Goal: Information Seeking & Learning: Learn about a topic

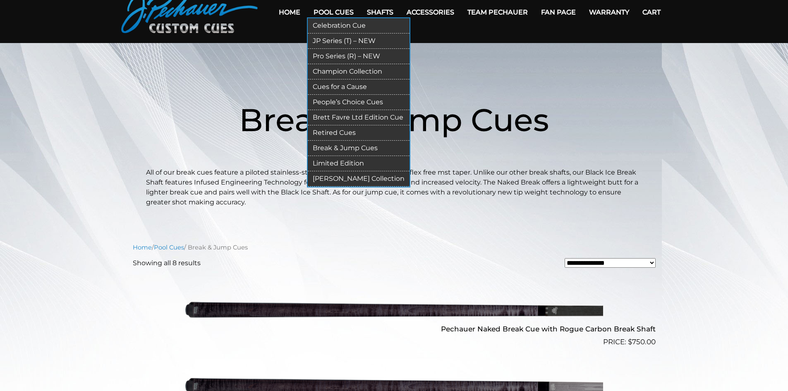
scroll to position [41, 0]
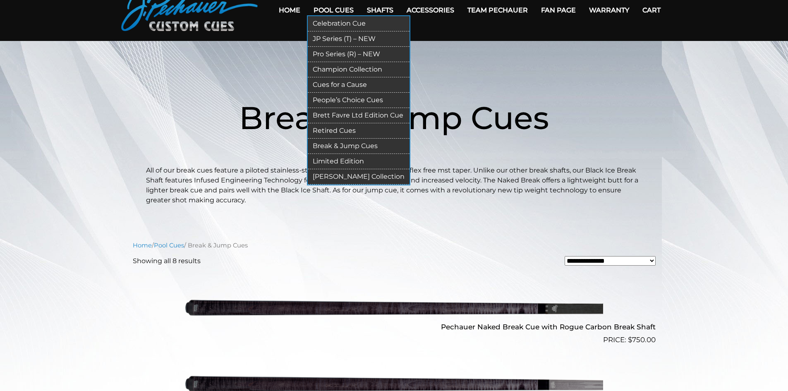
click at [345, 85] on link "Cues for a Cause" at bounding box center [359, 84] width 102 height 15
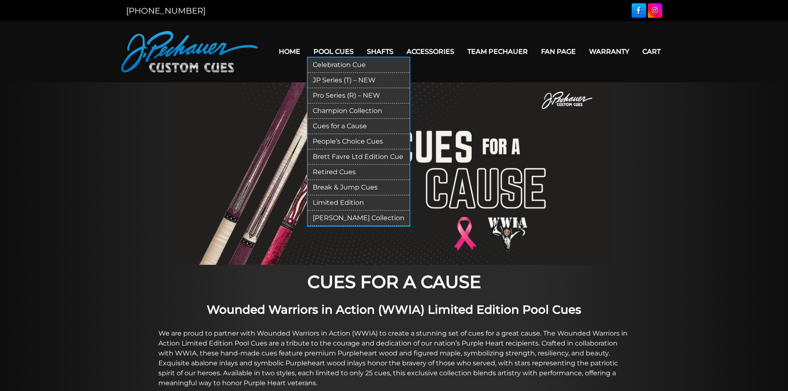
click at [338, 169] on link "Retired Cues" at bounding box center [359, 172] width 102 height 15
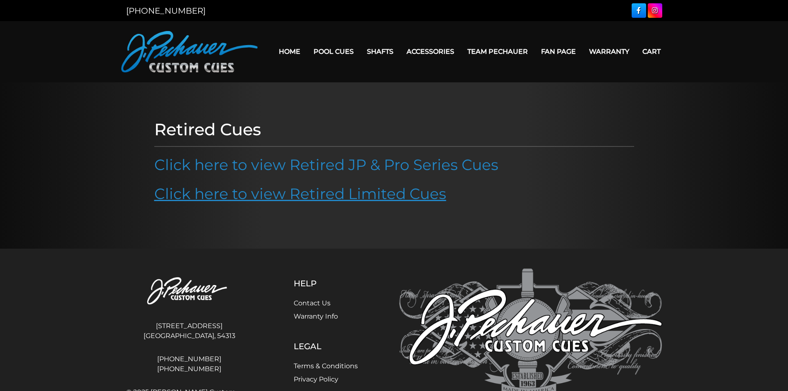
click at [319, 196] on link "Click here to view Retired Limited Cues" at bounding box center [300, 194] width 292 height 18
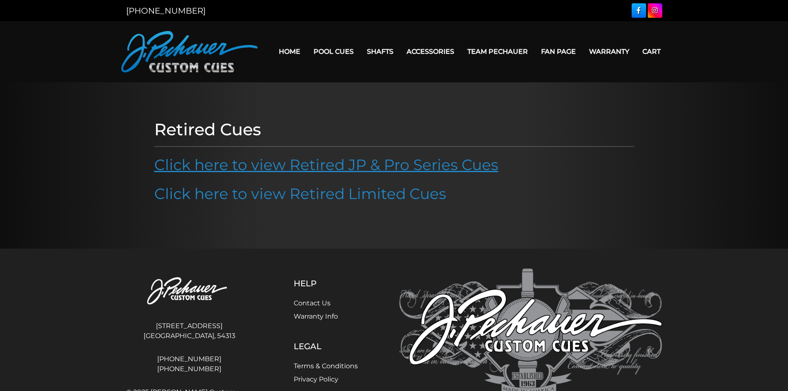
click at [365, 164] on link "Click here to view Retired JP & Pro Series Cues" at bounding box center [326, 165] width 344 height 18
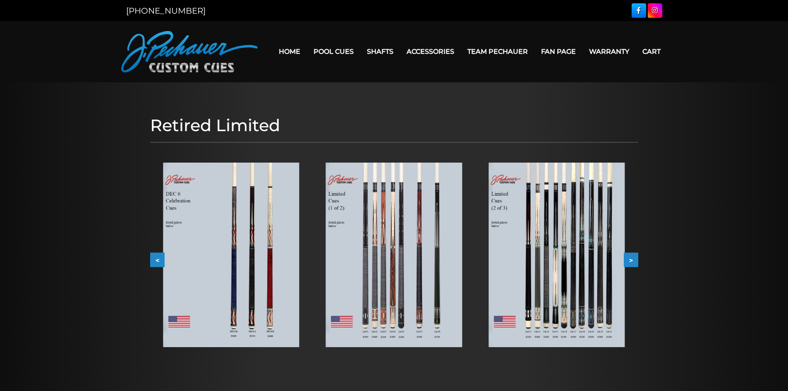
click at [566, 294] on img at bounding box center [557, 255] width 136 height 185
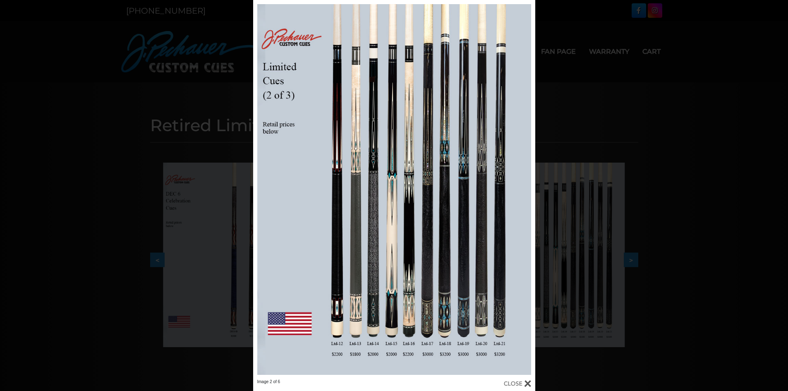
click at [529, 384] on div at bounding box center [517, 383] width 27 height 9
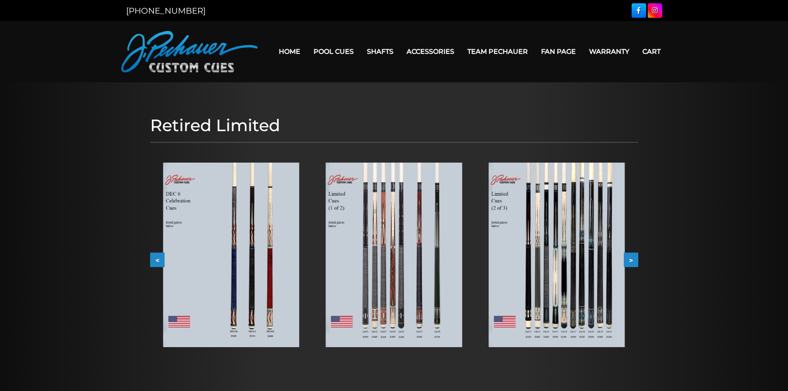
click at [388, 241] on img at bounding box center [394, 255] width 136 height 185
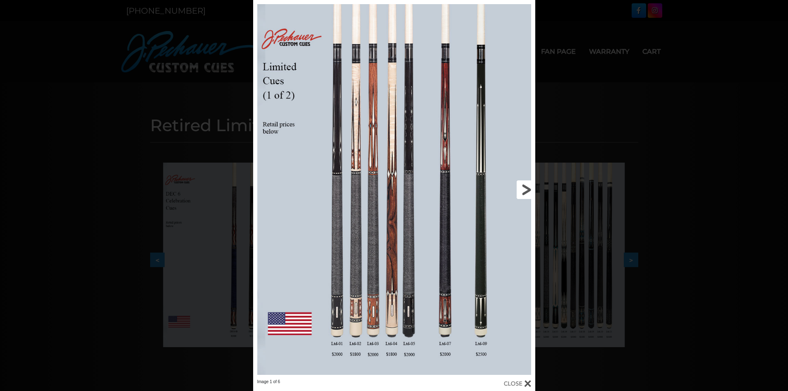
click at [526, 188] on link at bounding box center [471, 189] width 127 height 379
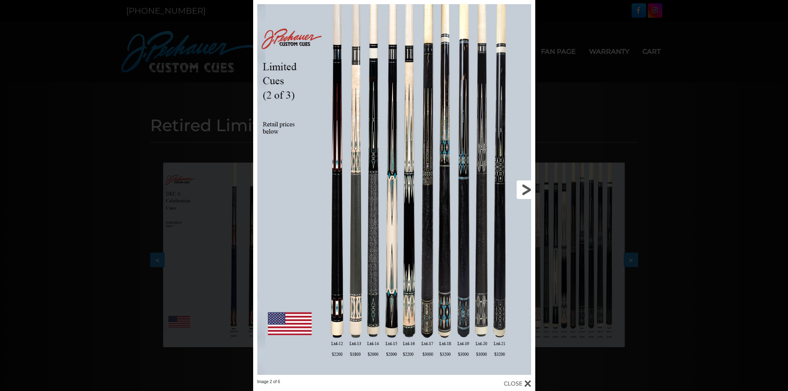
click at [528, 191] on link at bounding box center [471, 189] width 127 height 379
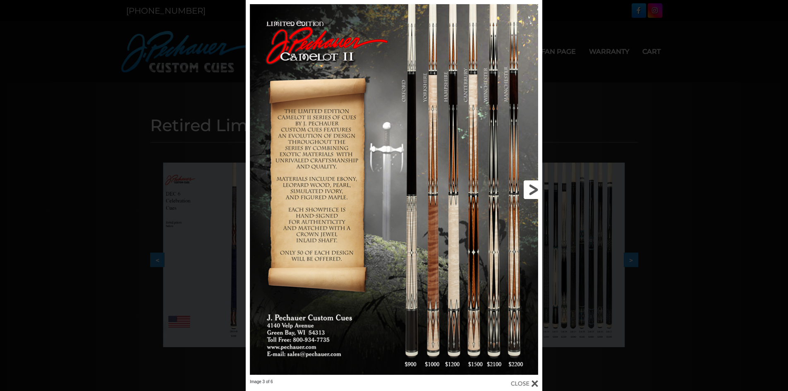
click at [529, 190] on link at bounding box center [476, 189] width 134 height 379
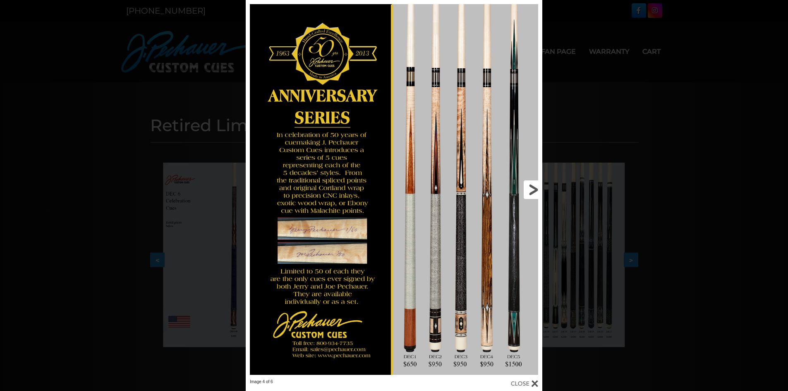
click at [529, 190] on link at bounding box center [476, 189] width 134 height 379
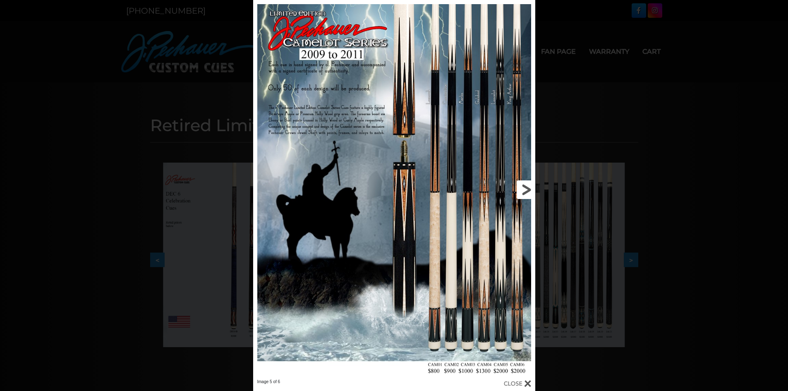
click at [525, 190] on link at bounding box center [471, 189] width 127 height 379
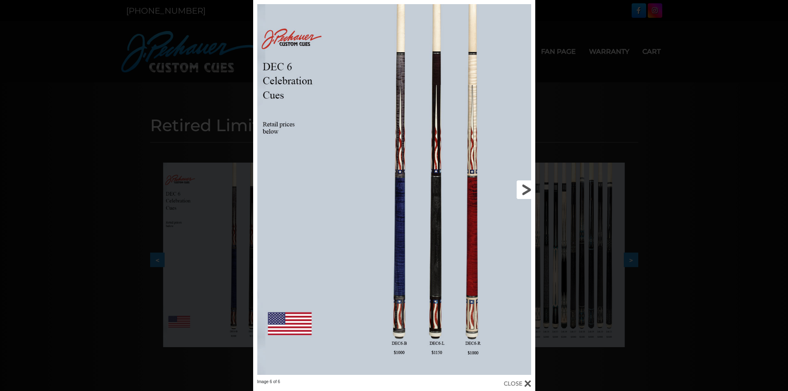
click at [518, 194] on link at bounding box center [471, 189] width 127 height 379
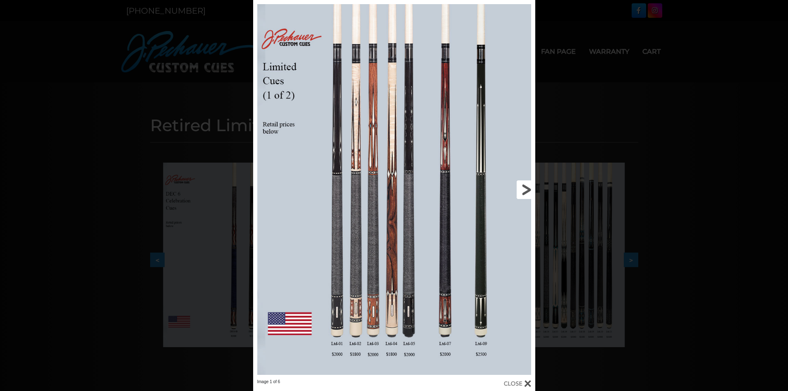
click at [526, 190] on link at bounding box center [471, 189] width 127 height 379
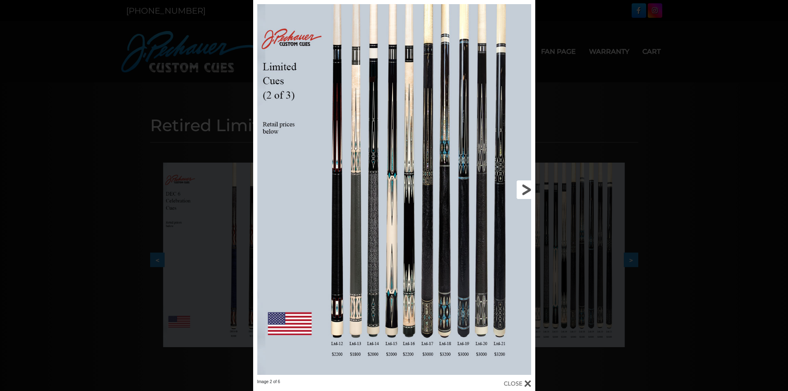
click at [526, 190] on link at bounding box center [471, 189] width 127 height 379
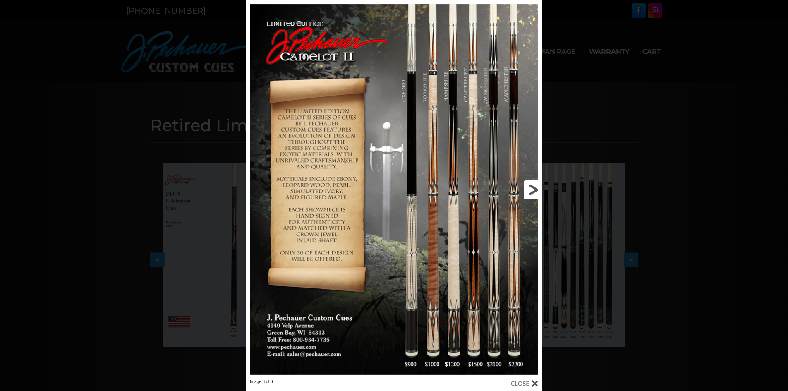
click at [526, 190] on link at bounding box center [476, 189] width 134 height 379
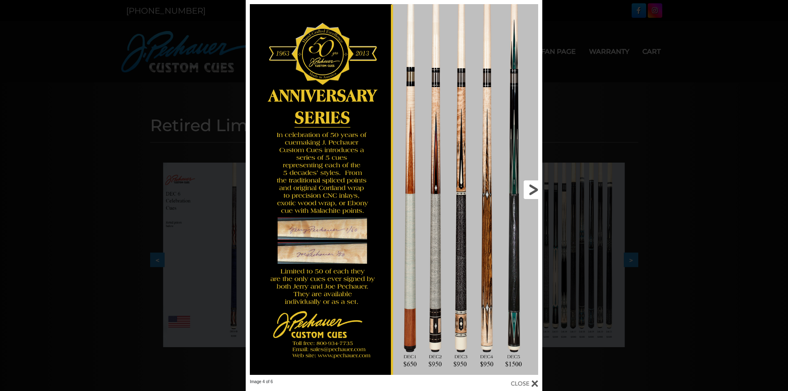
click at [528, 187] on link at bounding box center [476, 189] width 134 height 379
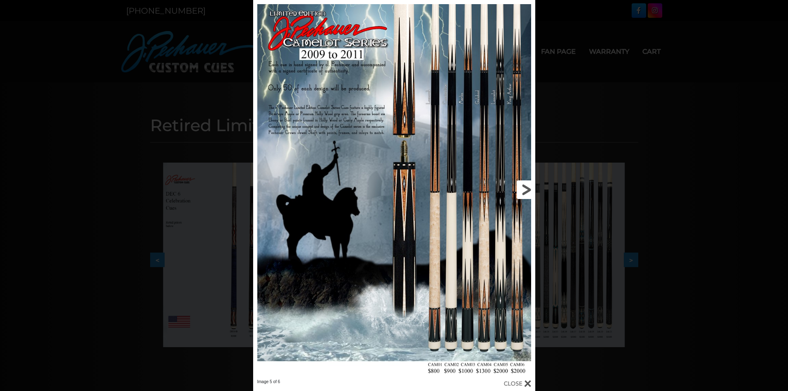
click at [528, 187] on link at bounding box center [471, 189] width 127 height 379
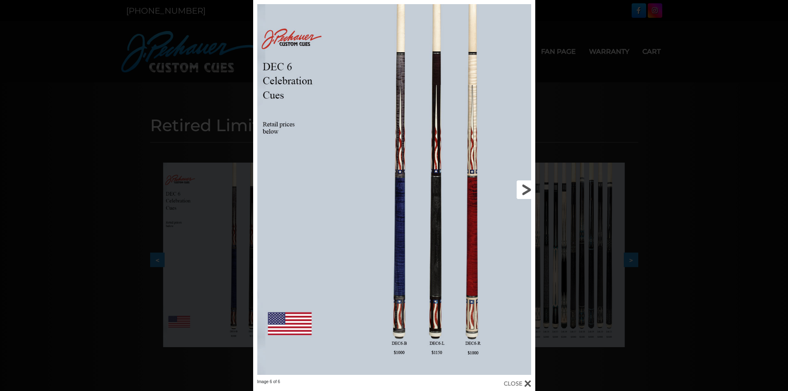
click at [528, 187] on link at bounding box center [471, 189] width 127 height 379
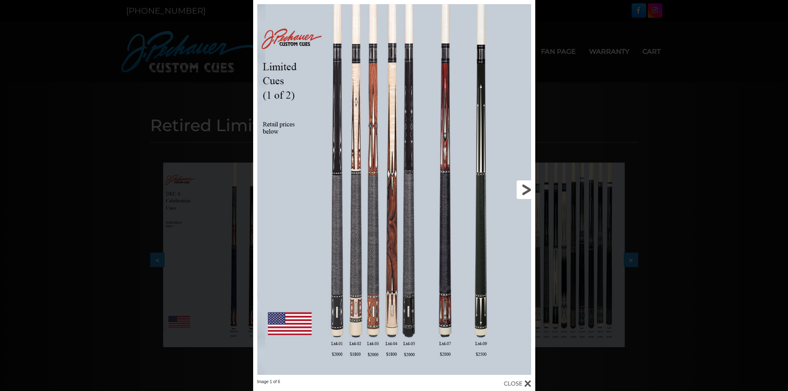
click at [528, 187] on link at bounding box center [471, 189] width 127 height 379
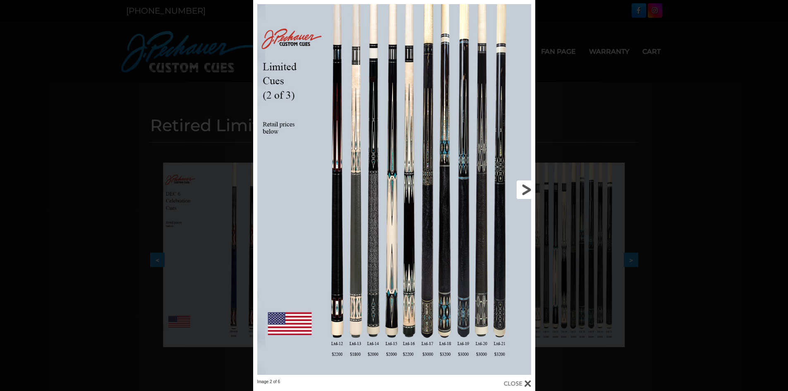
click at [524, 190] on link at bounding box center [471, 189] width 127 height 379
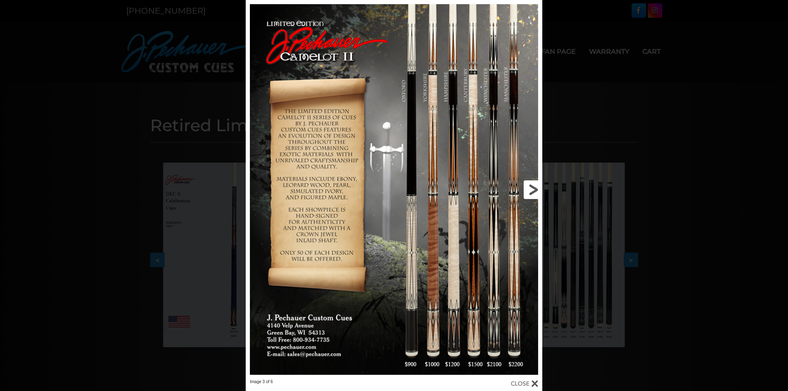
click at [530, 185] on link at bounding box center [476, 189] width 134 height 379
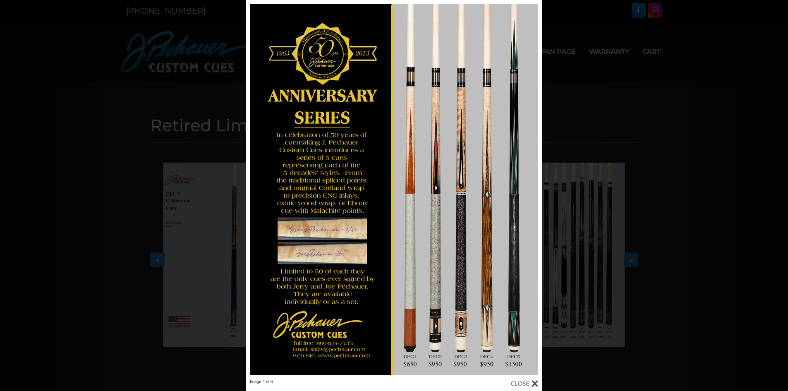
click at [536, 385] on div at bounding box center [524, 383] width 27 height 9
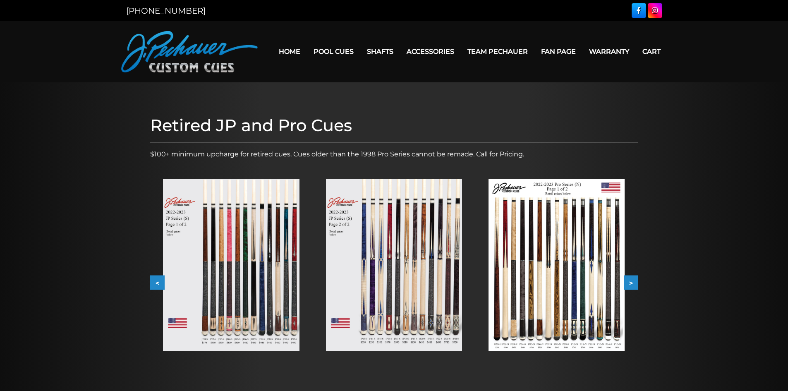
click at [630, 285] on button ">" at bounding box center [631, 283] width 14 height 14
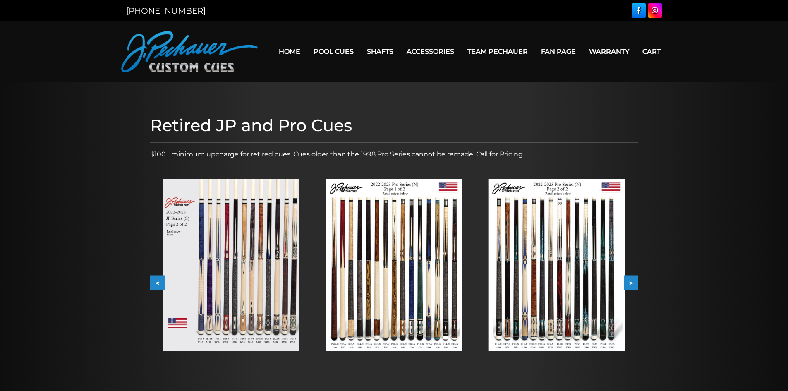
click at [630, 285] on button ">" at bounding box center [631, 283] width 14 height 14
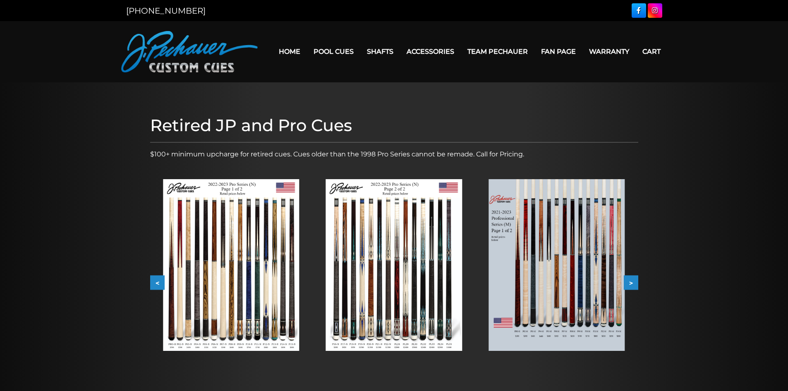
click at [630, 285] on button ">" at bounding box center [631, 283] width 14 height 14
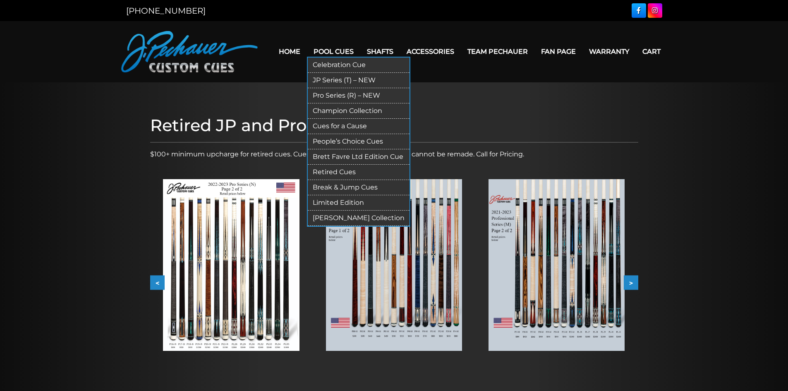
click at [338, 63] on link "Celebration Cue" at bounding box center [359, 65] width 102 height 15
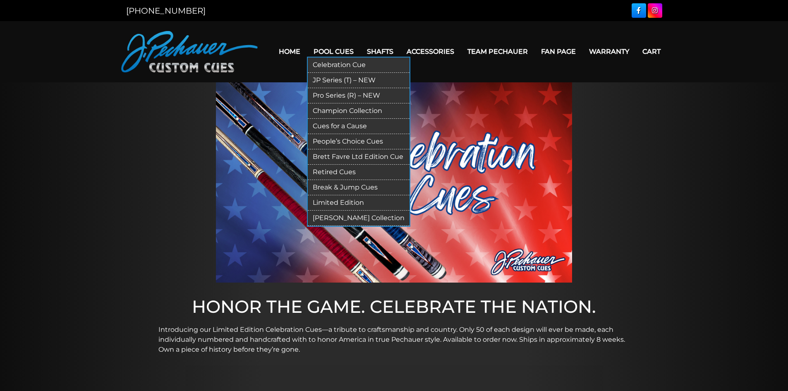
click at [323, 48] on link "Pool Cues" at bounding box center [333, 51] width 53 height 21
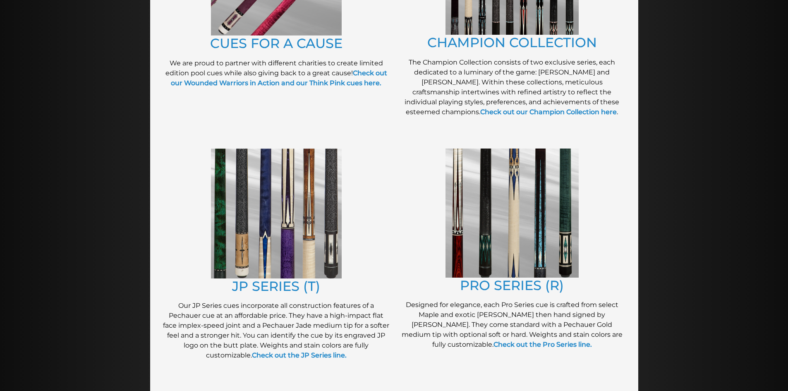
scroll to position [310, 0]
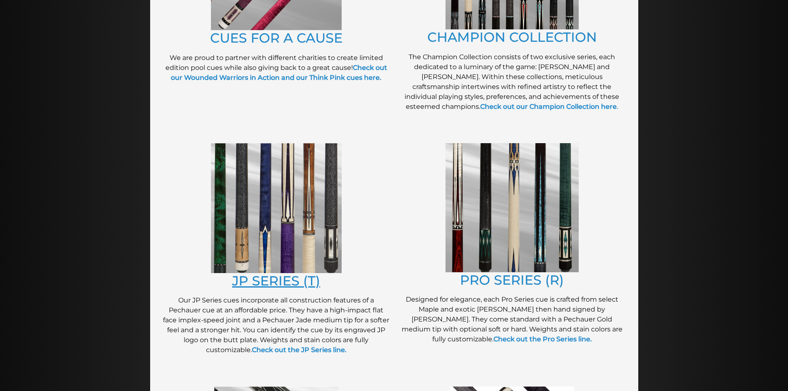
click at [296, 281] on link "JP SERIES (T)" at bounding box center [276, 281] width 88 height 16
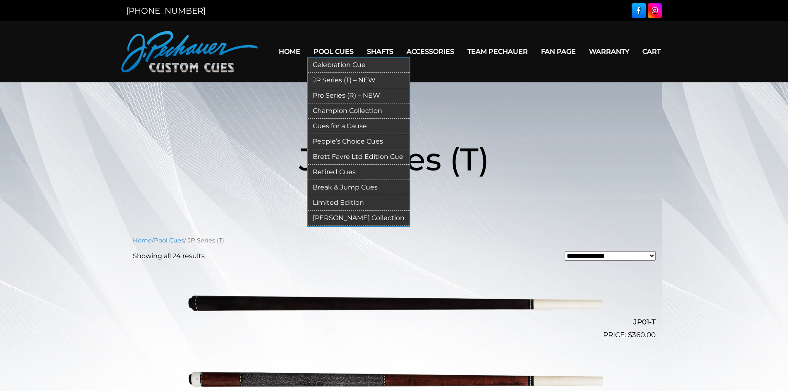
click at [333, 51] on link "Pool Cues" at bounding box center [333, 51] width 53 height 21
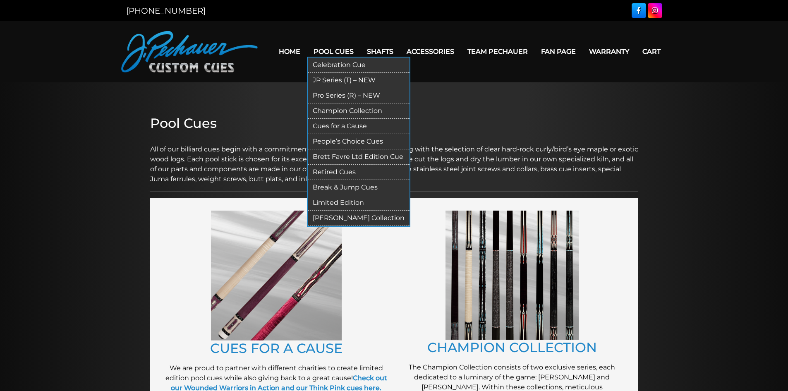
click at [336, 142] on link "People’s Choice Cues" at bounding box center [359, 141] width 102 height 15
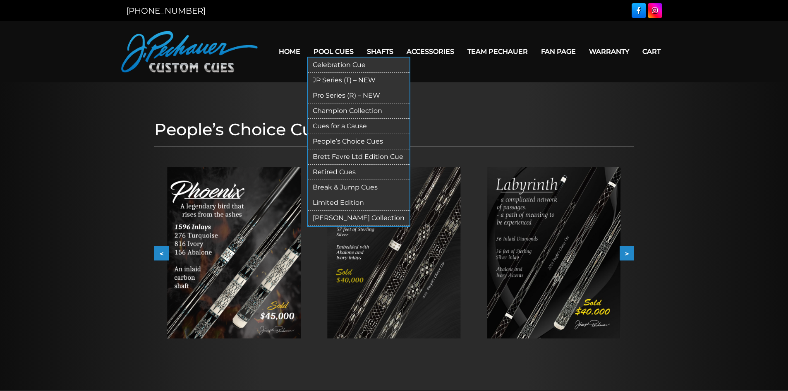
click at [338, 51] on link "Pool Cues" at bounding box center [333, 51] width 53 height 21
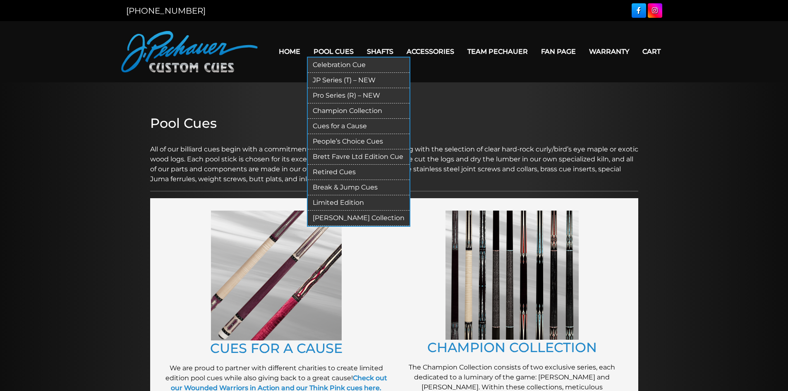
click at [341, 202] on link "Limited Edition" at bounding box center [359, 202] width 102 height 15
click at [362, 218] on link "[PERSON_NAME] Collection" at bounding box center [359, 218] width 102 height 15
click at [339, 80] on link "JP Series (T) – NEW" at bounding box center [359, 80] width 102 height 15
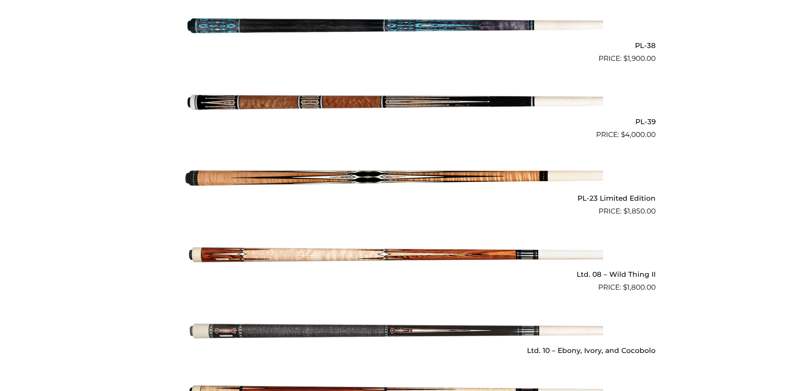
scroll to position [972, 0]
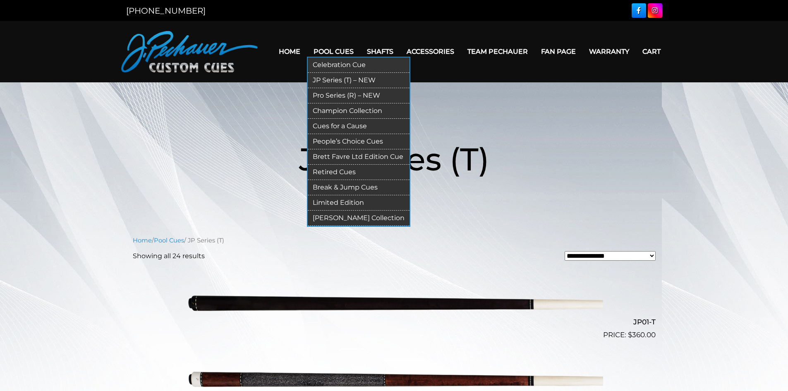
click at [332, 91] on link "Pro Series (R) – NEW" at bounding box center [359, 95] width 102 height 15
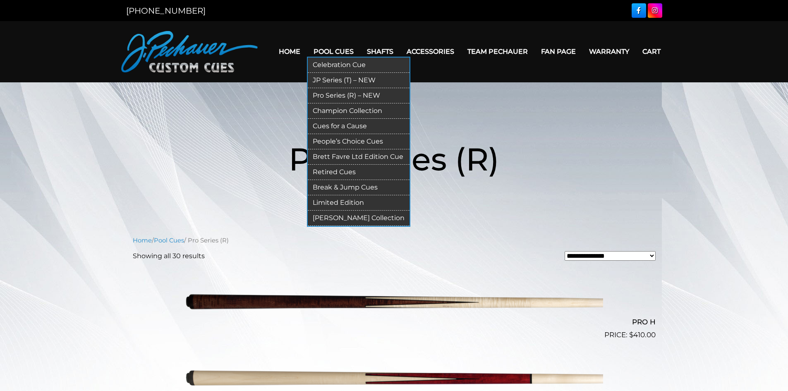
click at [330, 108] on link "Champion Collection" at bounding box center [359, 110] width 102 height 15
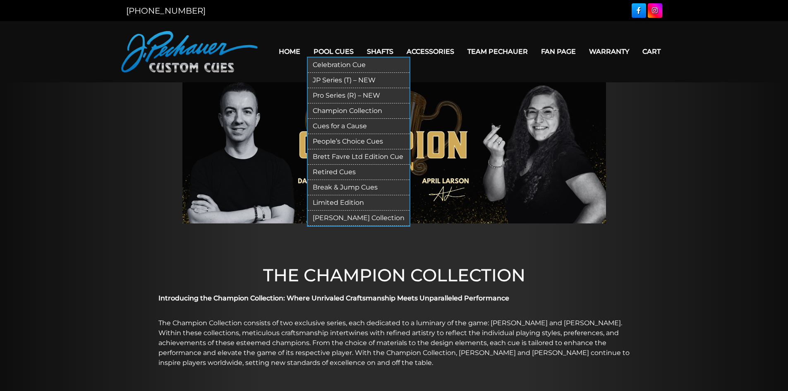
click at [346, 141] on link "People’s Choice Cues" at bounding box center [359, 141] width 102 height 15
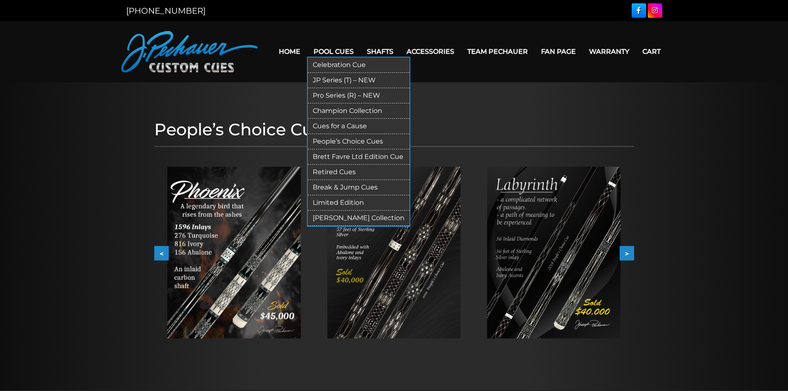
click at [339, 156] on link "Brett Favre Ltd Edition Cue" at bounding box center [359, 156] width 102 height 15
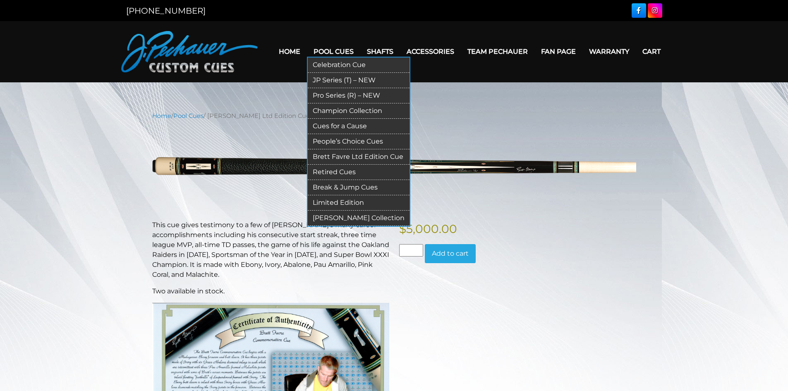
click at [332, 168] on link "Retired Cues" at bounding box center [359, 172] width 102 height 15
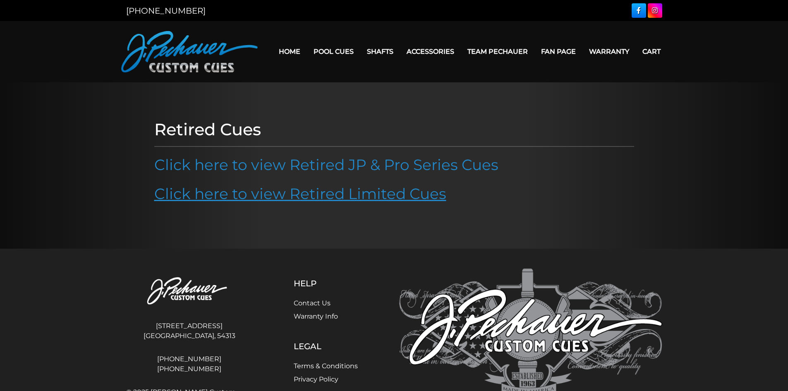
click at [296, 197] on link "Click here to view Retired Limited Cues" at bounding box center [300, 194] width 292 height 18
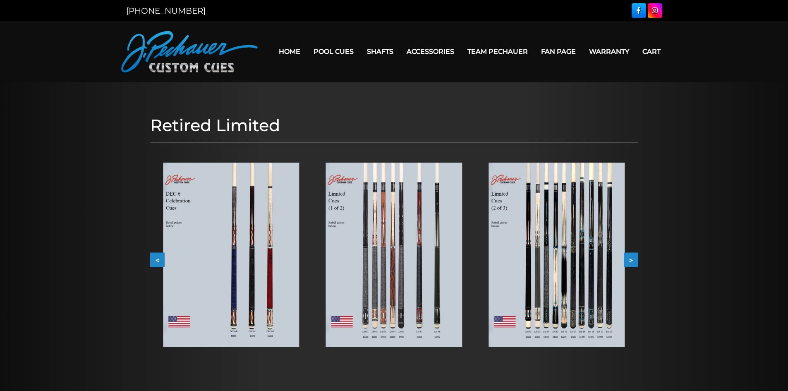
click at [565, 295] on img at bounding box center [557, 255] width 136 height 185
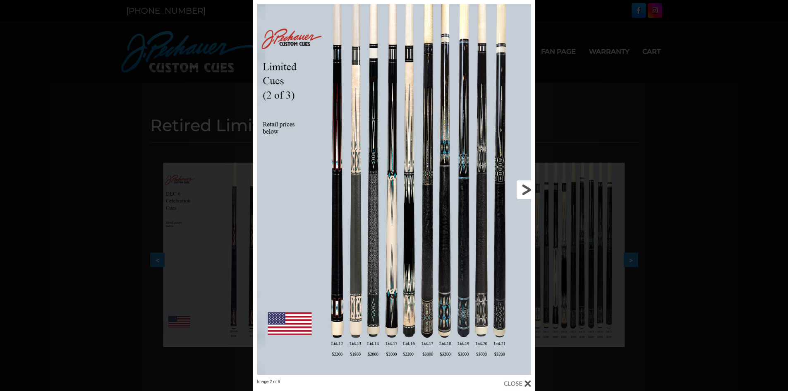
click at [524, 187] on link at bounding box center [471, 189] width 127 height 379
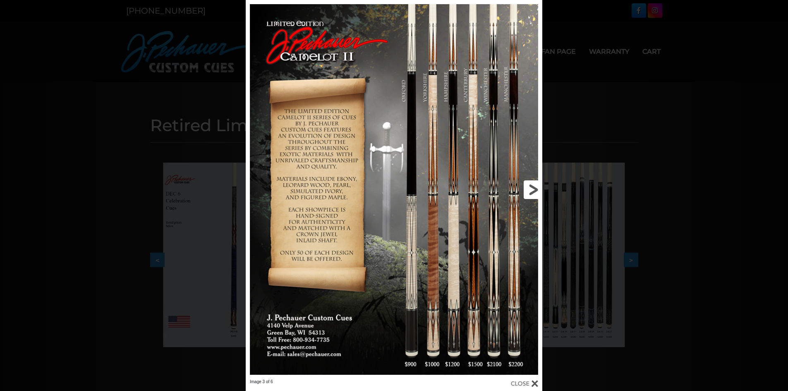
click at [531, 190] on link at bounding box center [476, 189] width 134 height 379
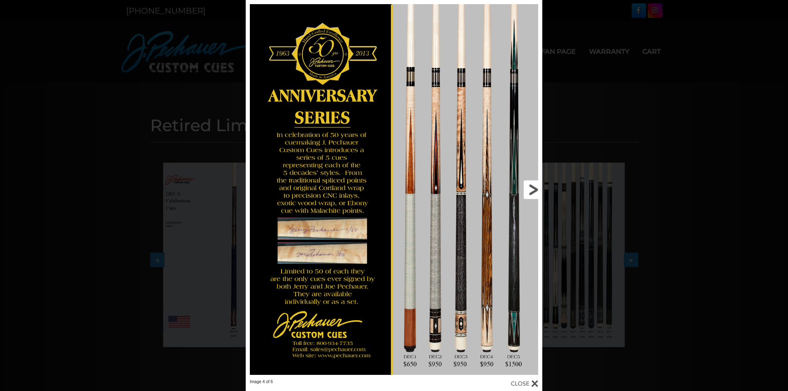
click at [531, 190] on link at bounding box center [476, 189] width 134 height 379
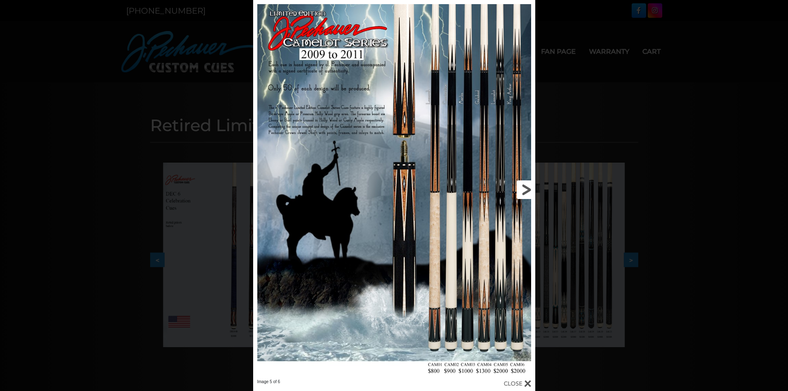
click at [524, 190] on link at bounding box center [471, 189] width 127 height 379
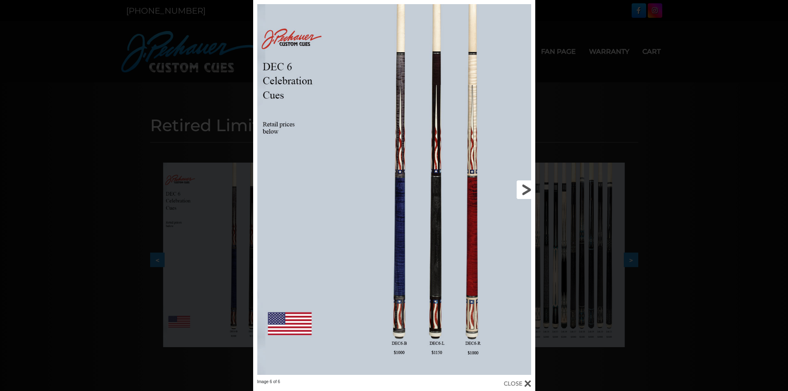
click at [524, 190] on link at bounding box center [471, 189] width 127 height 379
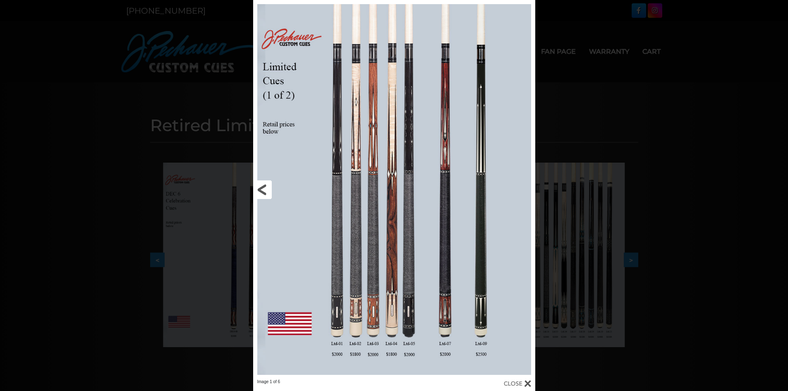
click at [264, 188] on link at bounding box center [316, 189] width 127 height 379
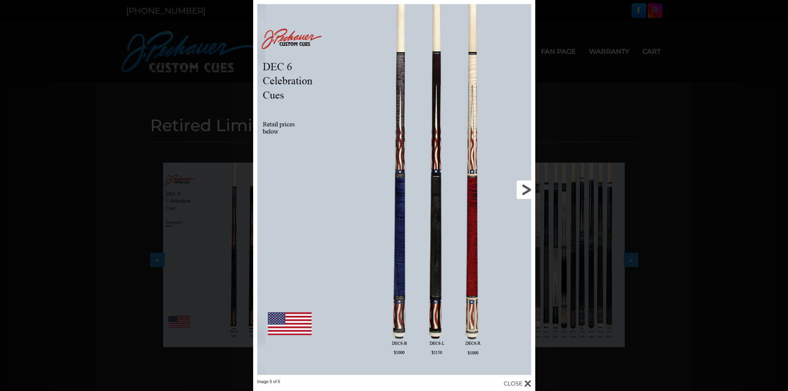
click at [524, 193] on link at bounding box center [471, 189] width 127 height 379
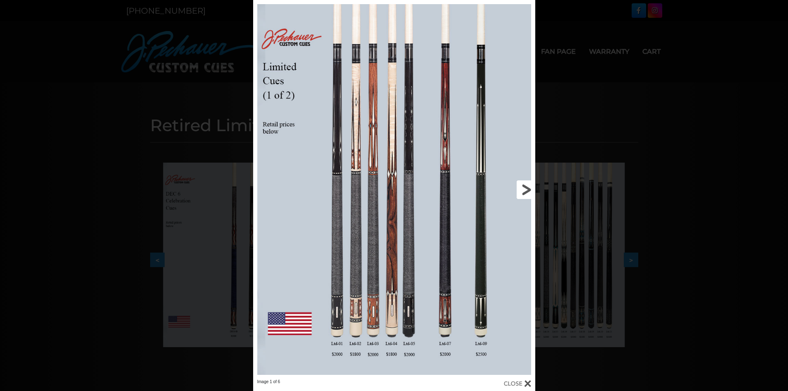
click at [524, 193] on link at bounding box center [471, 189] width 127 height 379
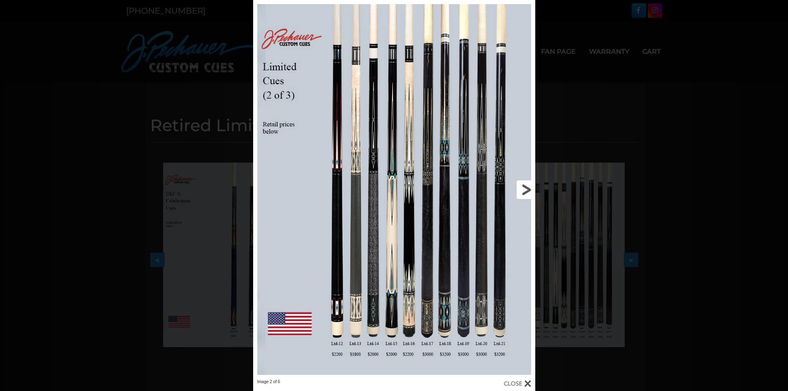
click at [524, 193] on link at bounding box center [471, 189] width 127 height 379
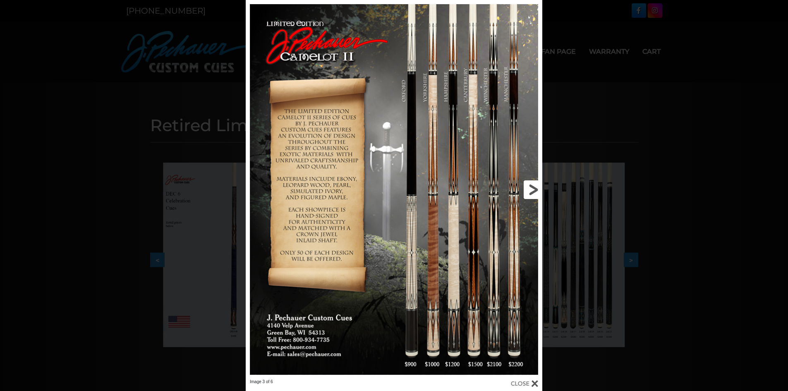
click at [527, 191] on link at bounding box center [476, 189] width 134 height 379
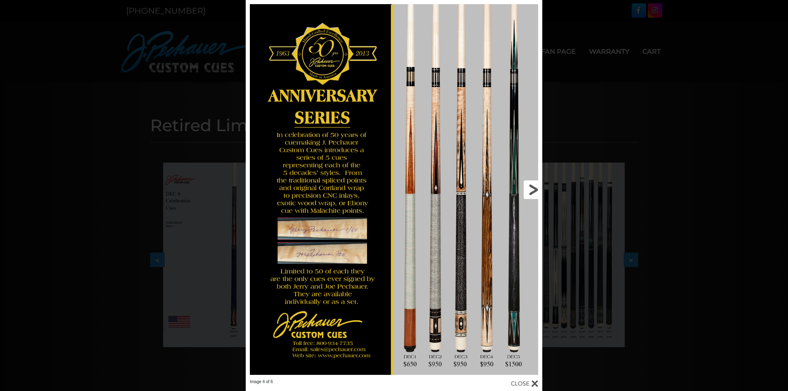
click at [534, 188] on link at bounding box center [476, 189] width 134 height 379
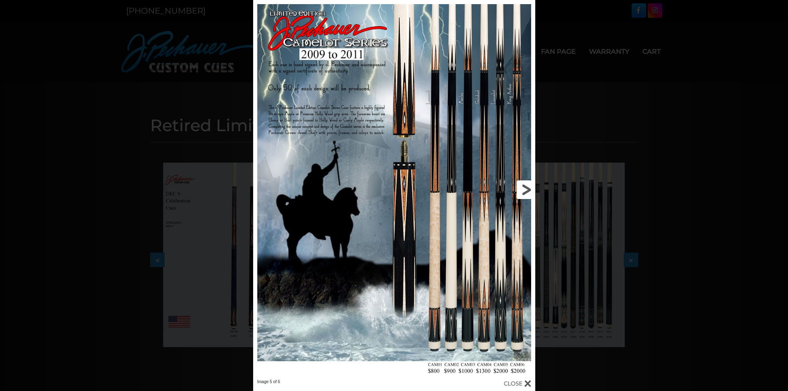
click at [522, 190] on link at bounding box center [471, 189] width 127 height 379
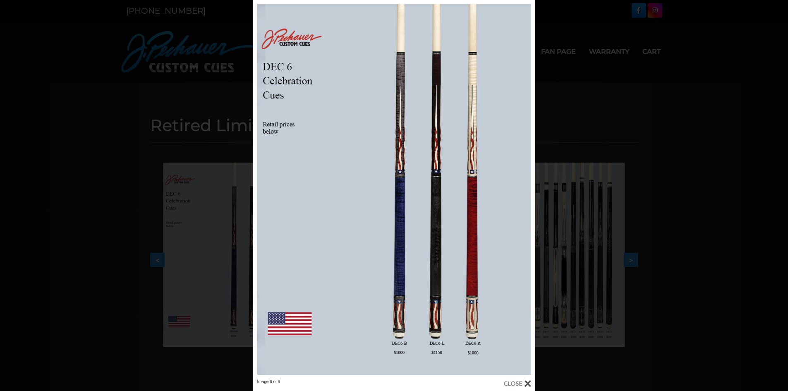
click at [532, 385] on div "Image 6 of 6" at bounding box center [394, 385] width 282 height 12
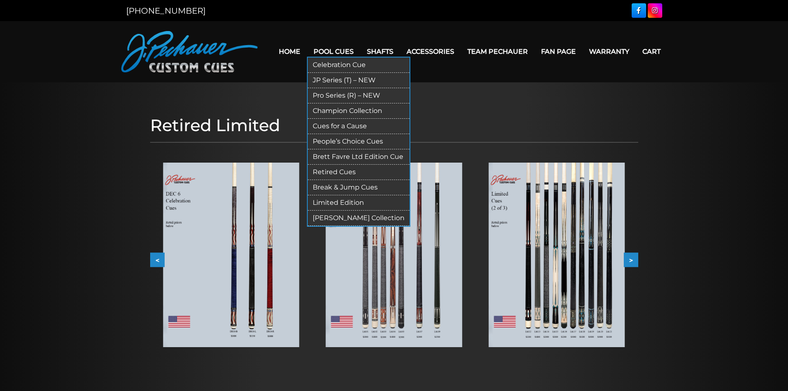
click at [333, 171] on link "Retired Cues" at bounding box center [359, 172] width 102 height 15
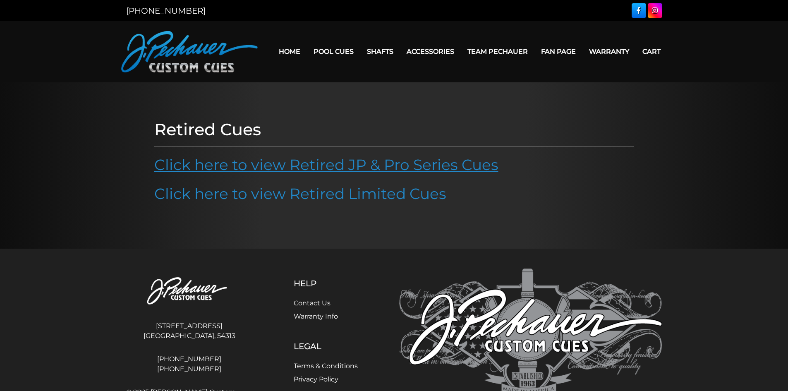
click at [334, 165] on link "Click here to view Retired JP & Pro Series Cues" at bounding box center [326, 165] width 344 height 18
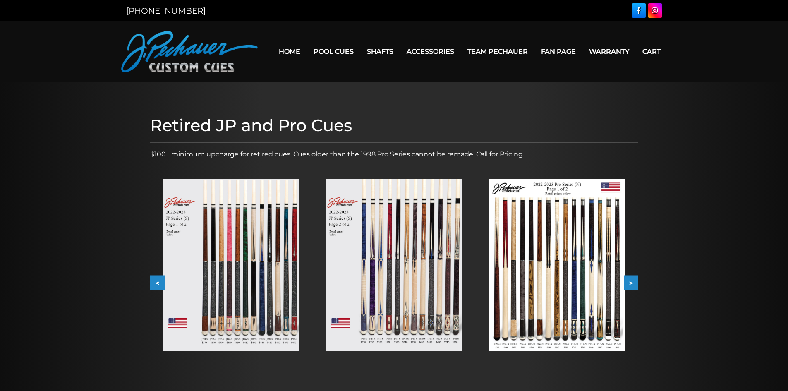
click at [249, 264] on img at bounding box center [231, 265] width 136 height 172
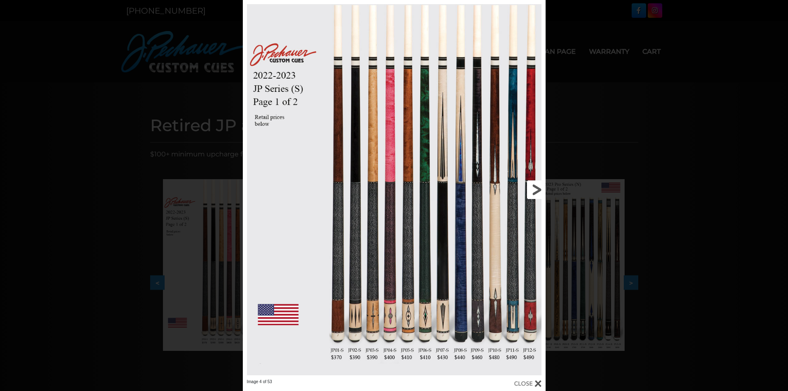
click at [534, 191] on link at bounding box center [477, 189] width 136 height 379
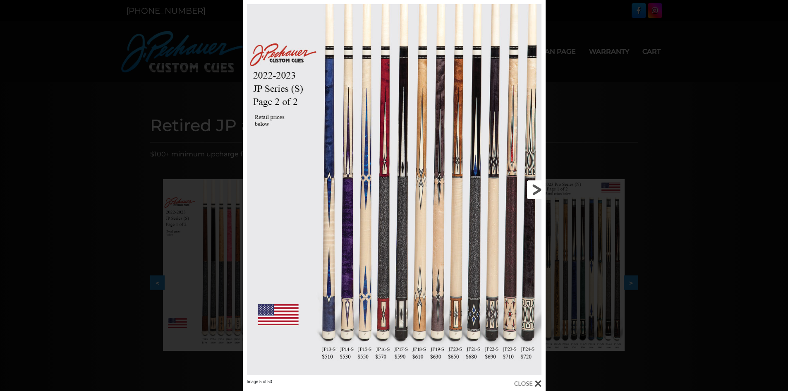
click at [538, 188] on link at bounding box center [477, 189] width 136 height 379
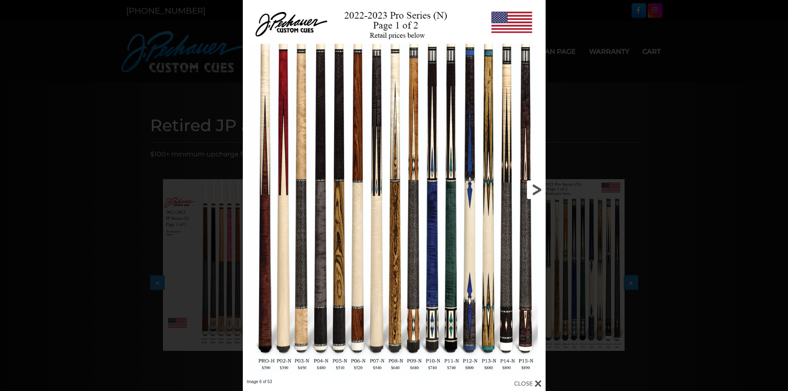
click at [538, 188] on link at bounding box center [477, 189] width 136 height 379
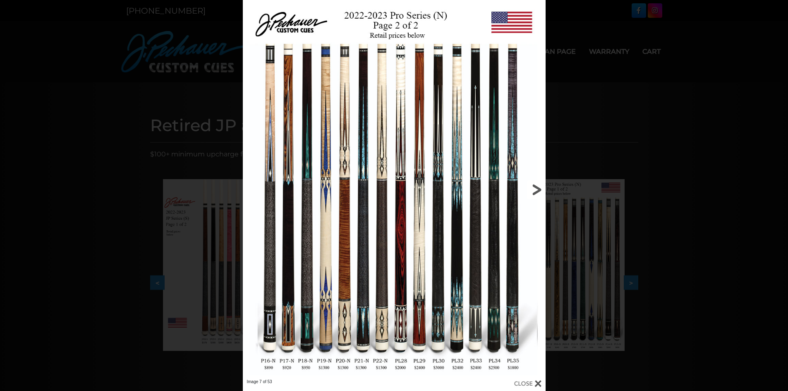
click at [538, 188] on link at bounding box center [477, 189] width 136 height 379
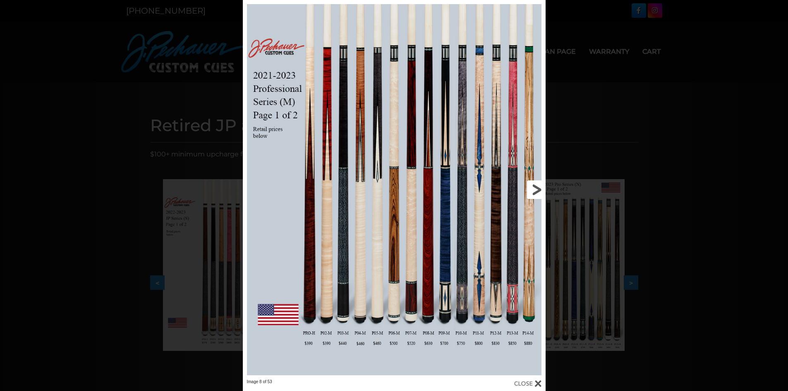
click at [538, 188] on link at bounding box center [477, 189] width 136 height 379
